Goal: Information Seeking & Learning: Learn about a topic

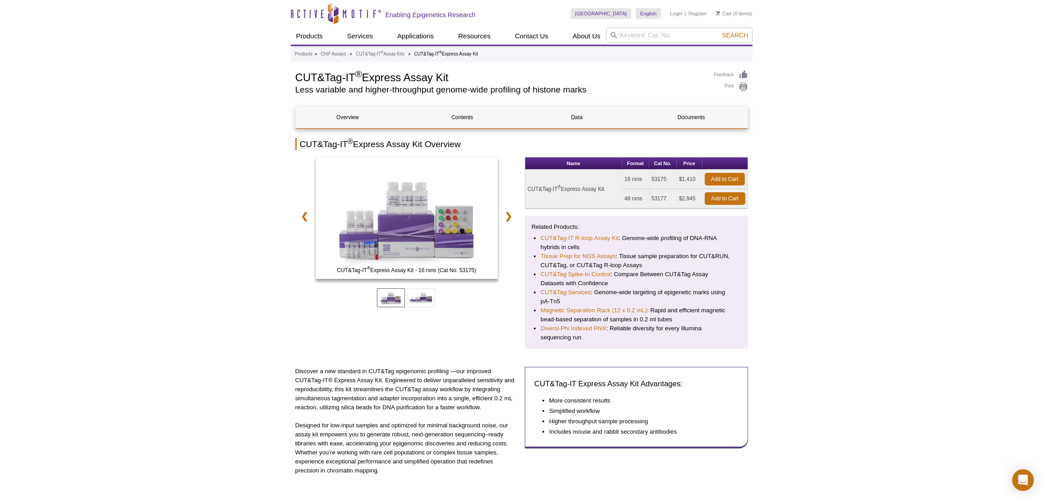
click at [689, 123] on link "Documents" at bounding box center [691, 117] width 104 height 22
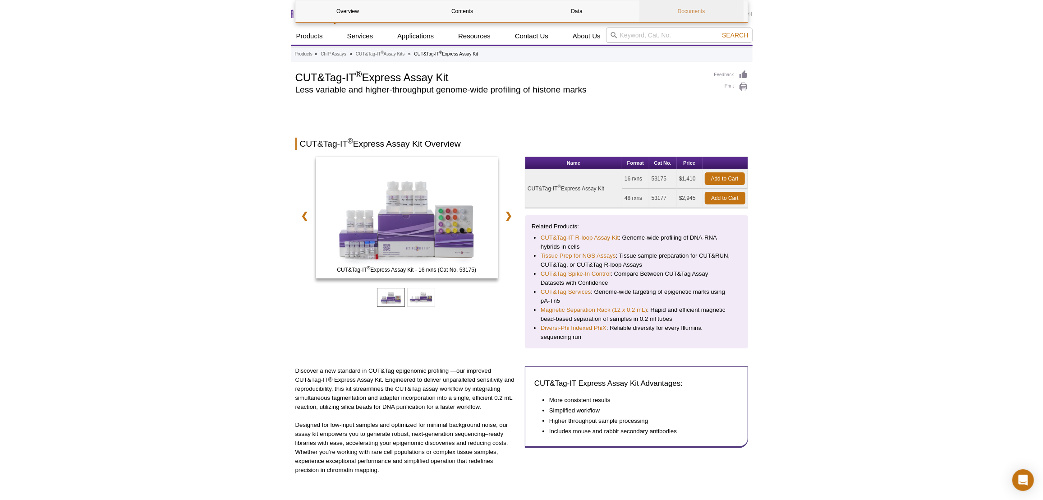
scroll to position [1315, 0]
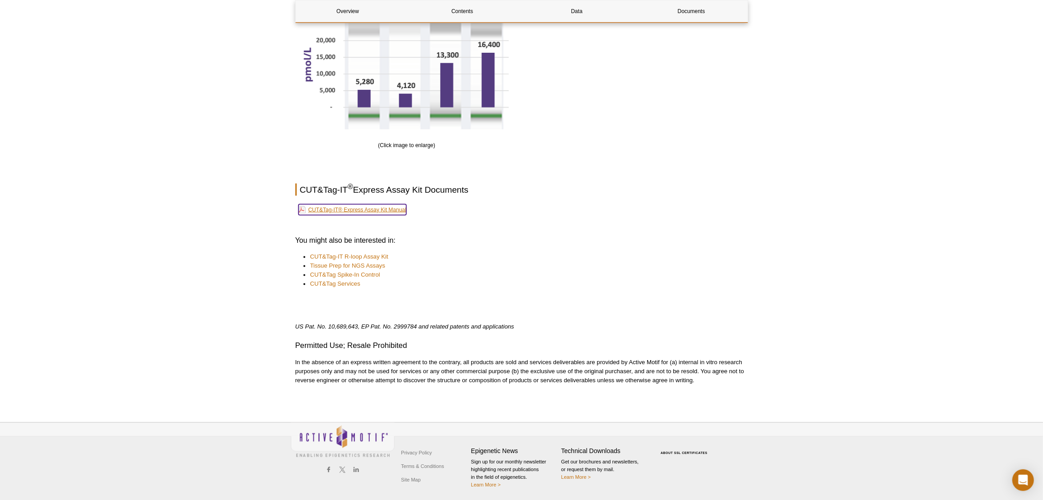
click at [400, 212] on link "CUT&Tag-IT® Express Assay Kit Manual" at bounding box center [353, 209] width 108 height 11
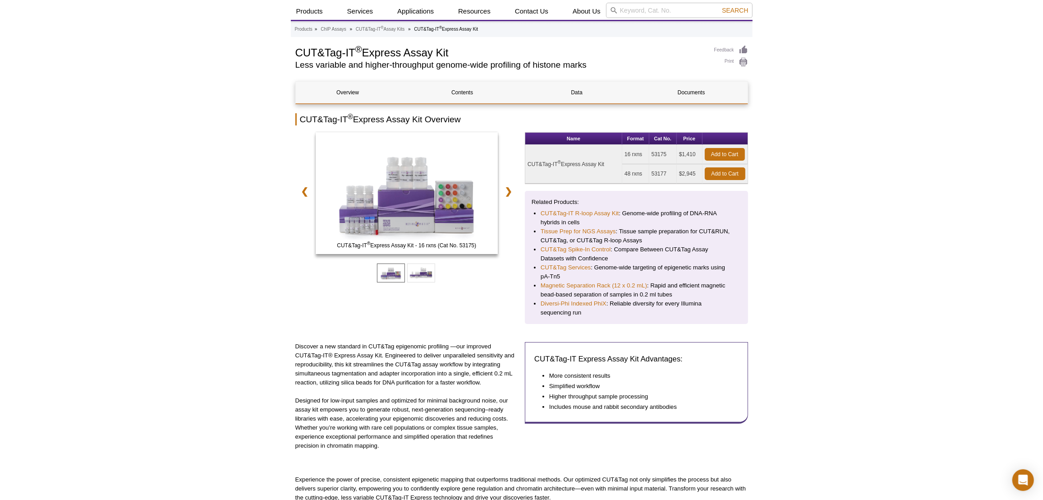
scroll to position [0, 0]
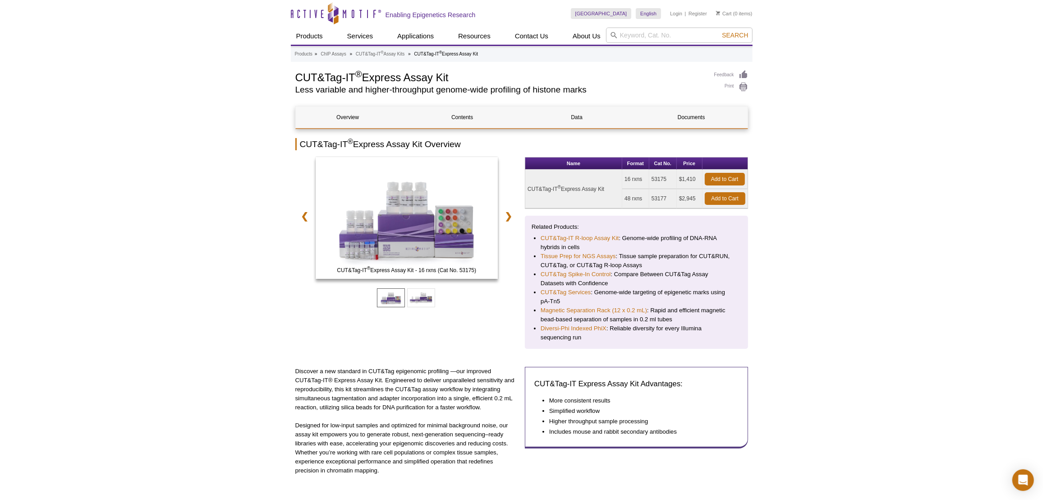
click at [662, 181] on td "53175" at bounding box center [663, 179] width 28 height 19
click at [662, 179] on td "53175" at bounding box center [663, 179] width 28 height 19
copy td "53175"
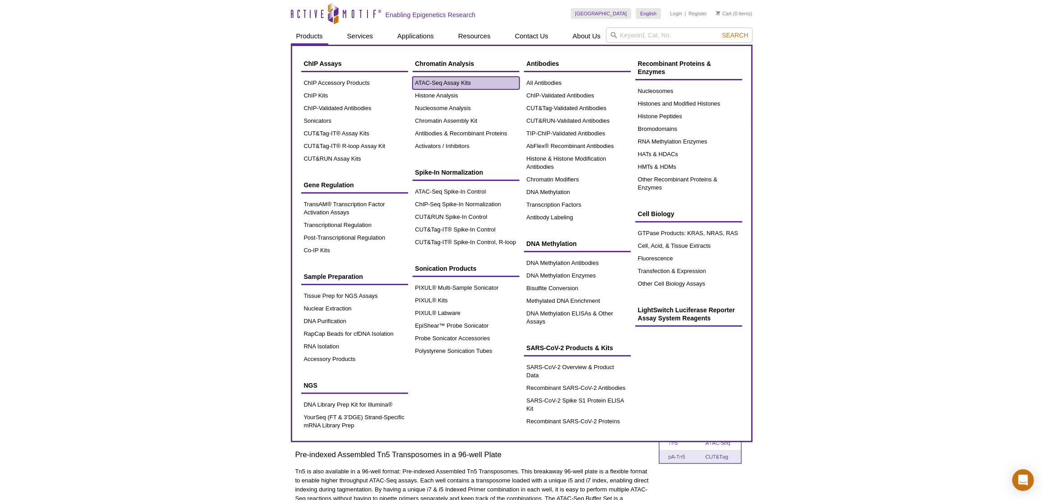
click at [435, 87] on link "ATAC-Seq Assay Kits" at bounding box center [466, 83] width 107 height 13
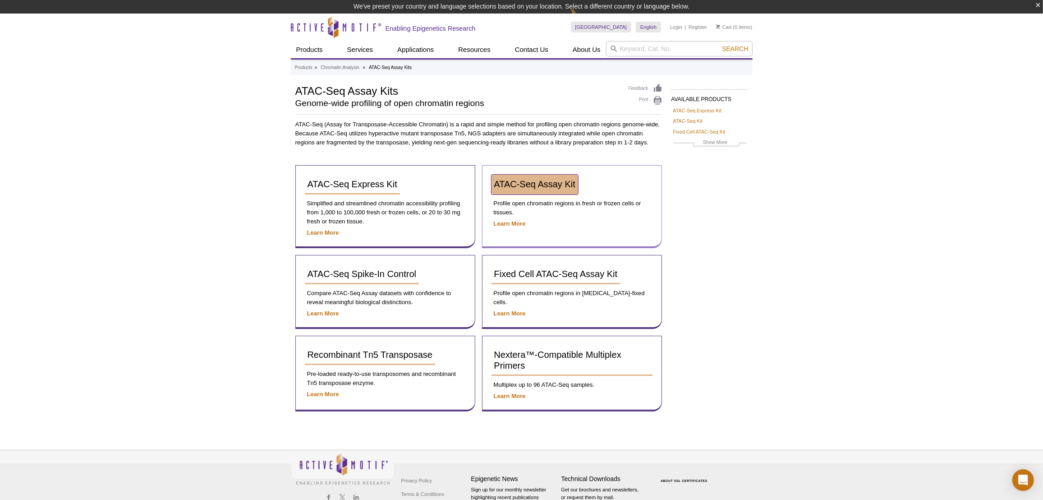
click at [509, 188] on link "ATAC-Seq Assay Kit" at bounding box center [535, 185] width 87 height 20
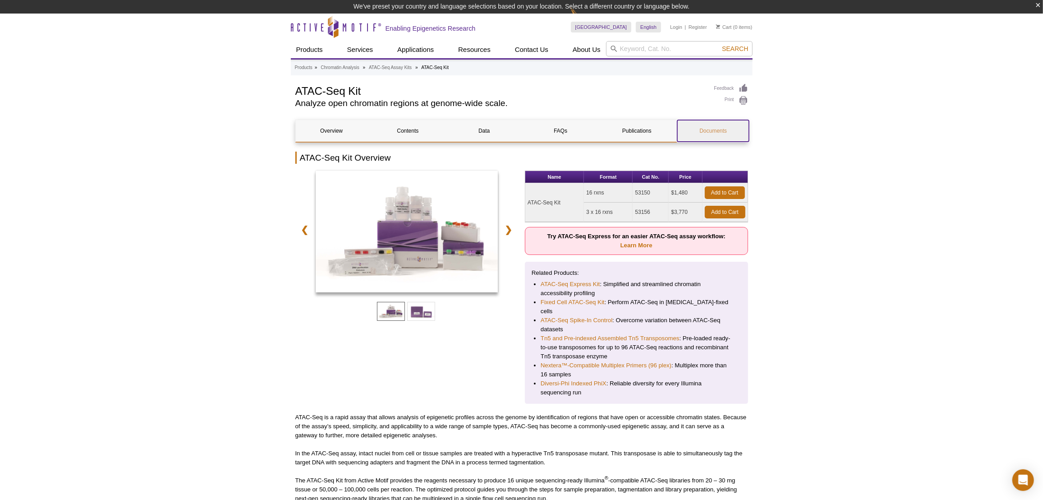
click at [699, 138] on link "Documents" at bounding box center [713, 131] width 72 height 22
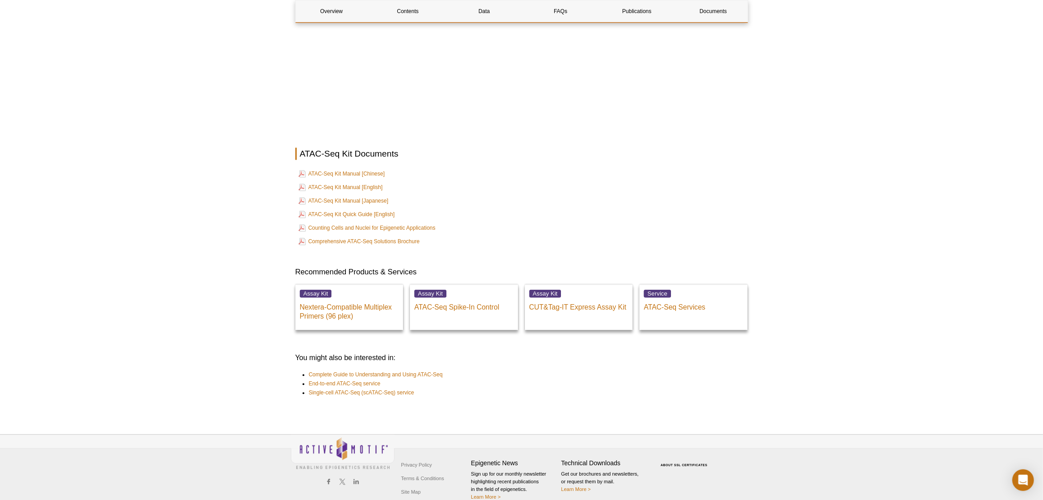
scroll to position [2036, 0]
click at [375, 182] on link "ATAC-Seq Kit Manual [English]" at bounding box center [341, 187] width 84 height 11
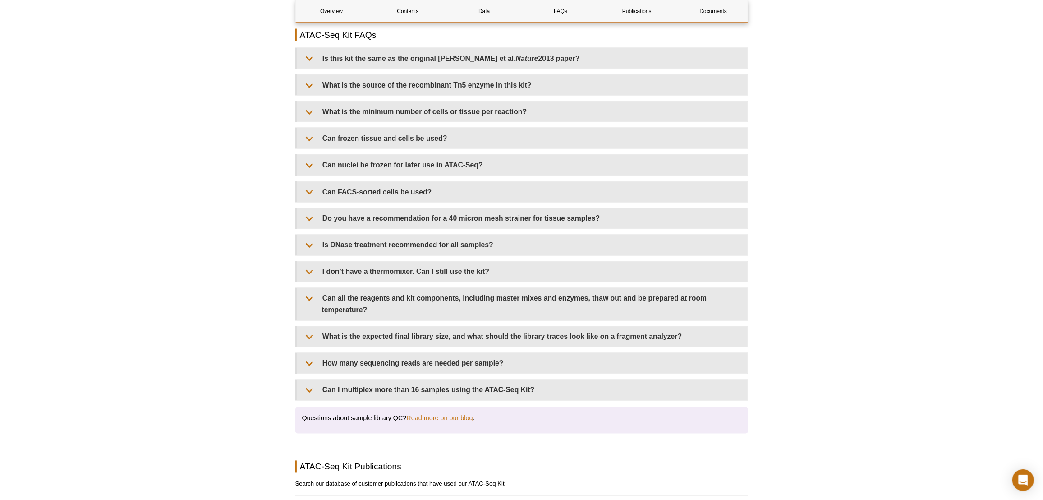
scroll to position [1326, 0]
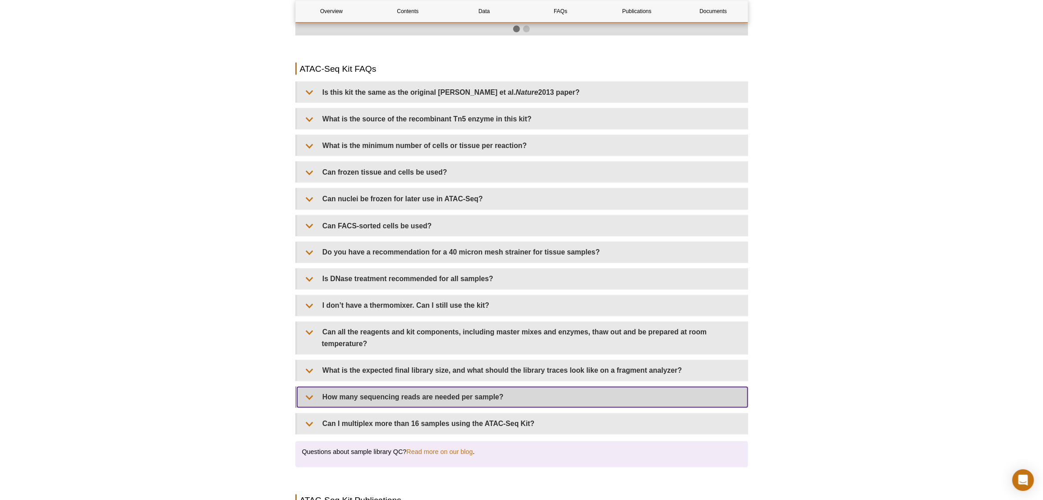
click at [328, 387] on summary "How many sequencing reads are needed per sample?" at bounding box center [522, 397] width 451 height 20
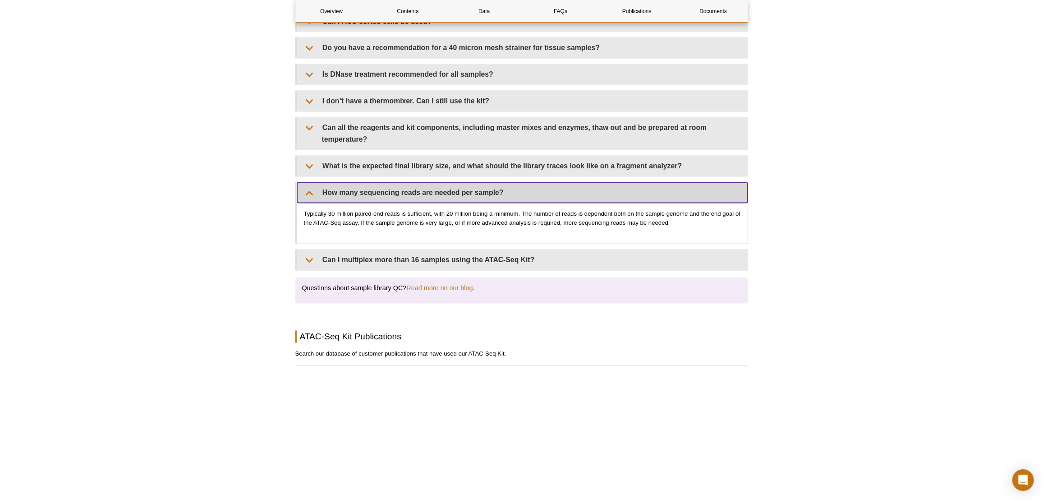
scroll to position [1531, 0]
